Goal: Ask a question

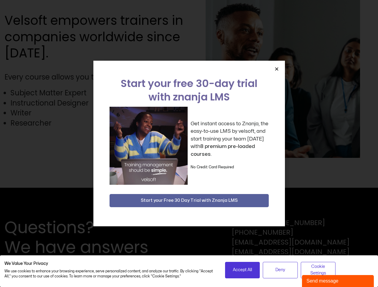
click at [189, 144] on div "Get instant access to Znanja, the easy-to-use LMS by velsoft, and start trainin…" at bounding box center [189, 146] width 159 height 78
click at [276, 69] on icon "Close" at bounding box center [276, 69] width 4 height 4
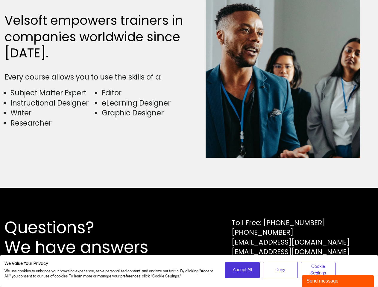
click at [189, 201] on div "Questions? We have answers Toll Free: [PHONE_NUMBER] [PHONE_NUMBER] [EMAIL_ADDR…" at bounding box center [189, 237] width 378 height 99
click at [242, 270] on span "Accept All" at bounding box center [242, 270] width 19 height 7
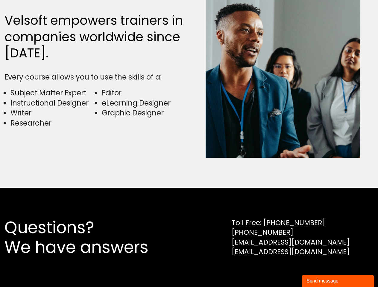
click at [280, 270] on div "Questions? We have answers Toll Free: [PHONE_NUMBER] [PHONE_NUMBER] [EMAIL_ADDR…" at bounding box center [189, 237] width 378 height 99
click at [318, 270] on div "Questions? We have answers Toll Free: [PHONE_NUMBER] [PHONE_NUMBER] [EMAIL_ADDR…" at bounding box center [189, 237] width 378 height 99
click at [338, 281] on div "Send message" at bounding box center [337, 281] width 63 height 7
